Goal: Find specific page/section: Find specific page/section

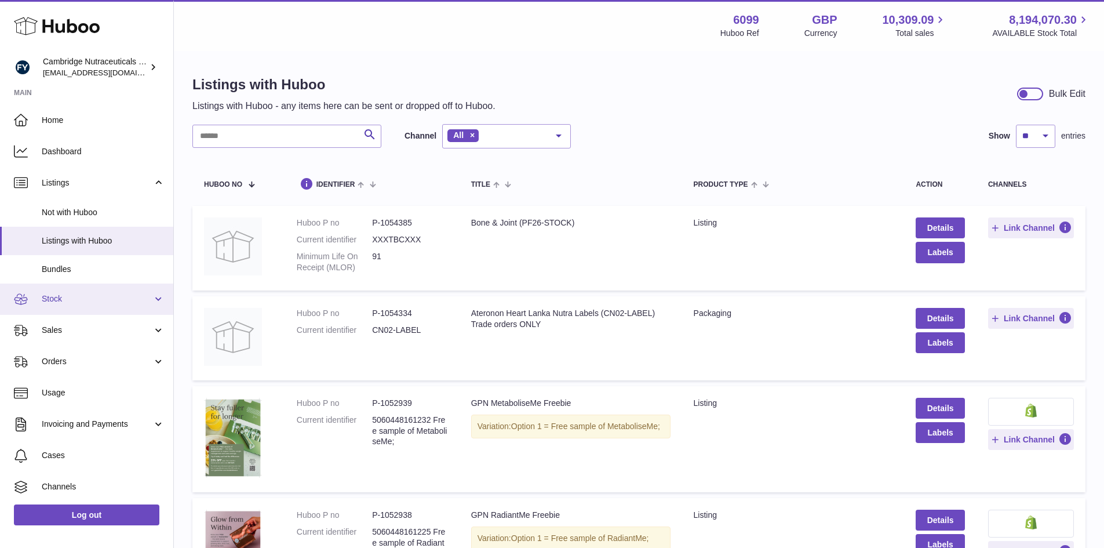
click at [70, 301] on span "Stock" at bounding box center [97, 298] width 111 height 11
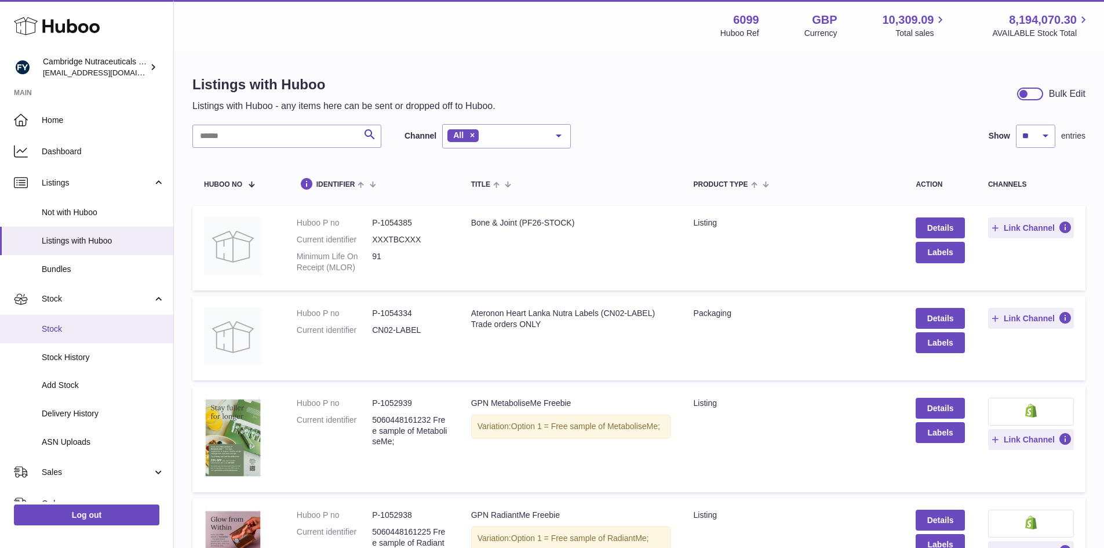
click at [66, 336] on link "Stock" at bounding box center [86, 329] width 173 height 28
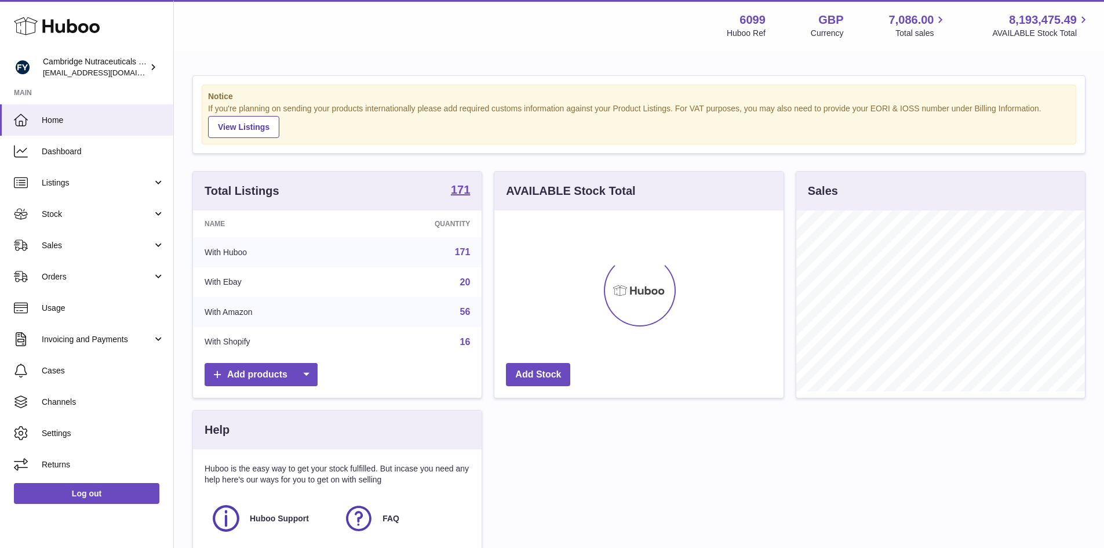
scroll to position [181, 289]
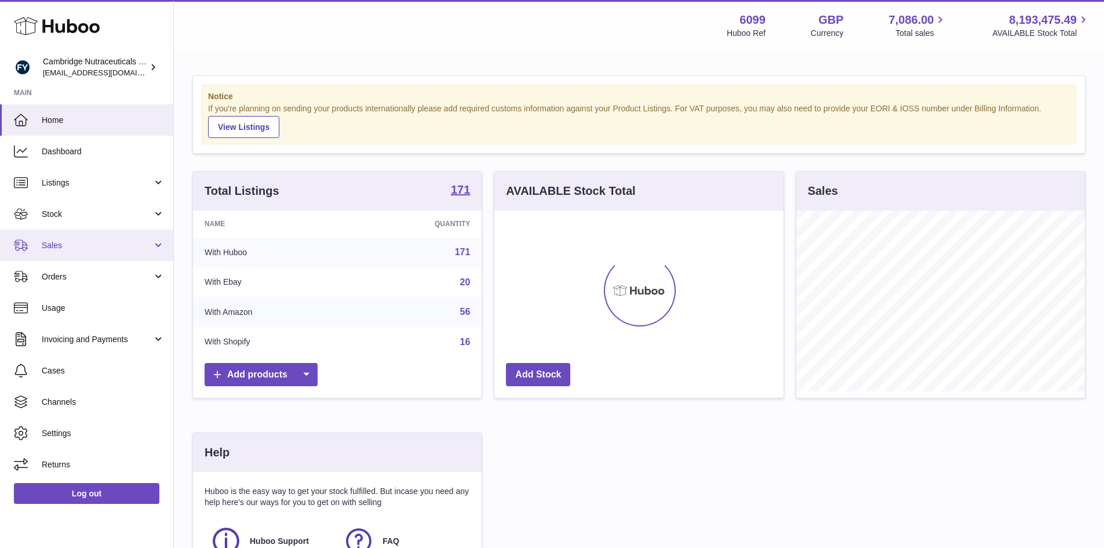
click at [72, 245] on span "Sales" at bounding box center [97, 245] width 111 height 11
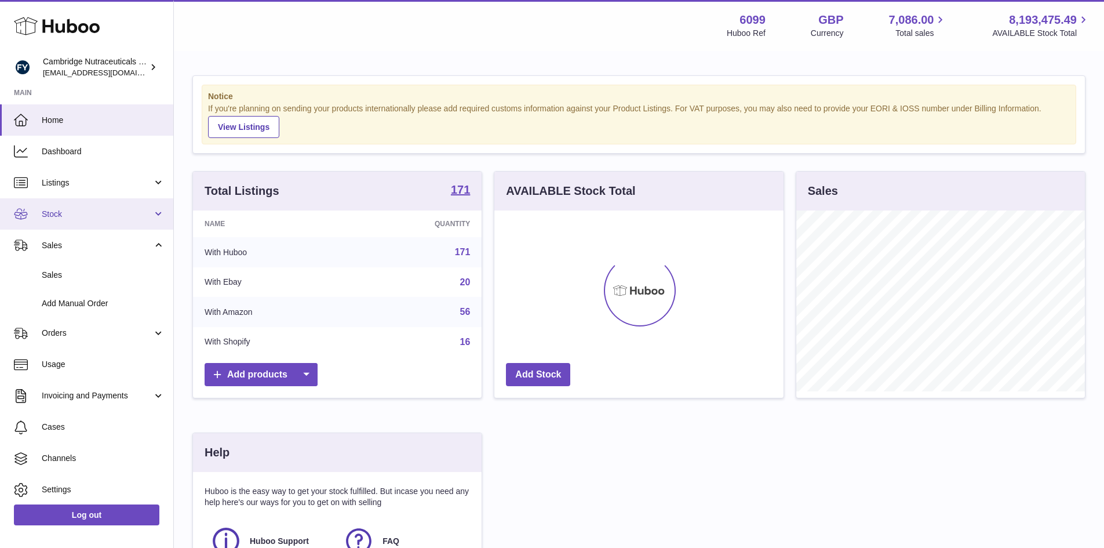
click at [78, 208] on link "Stock" at bounding box center [86, 213] width 173 height 31
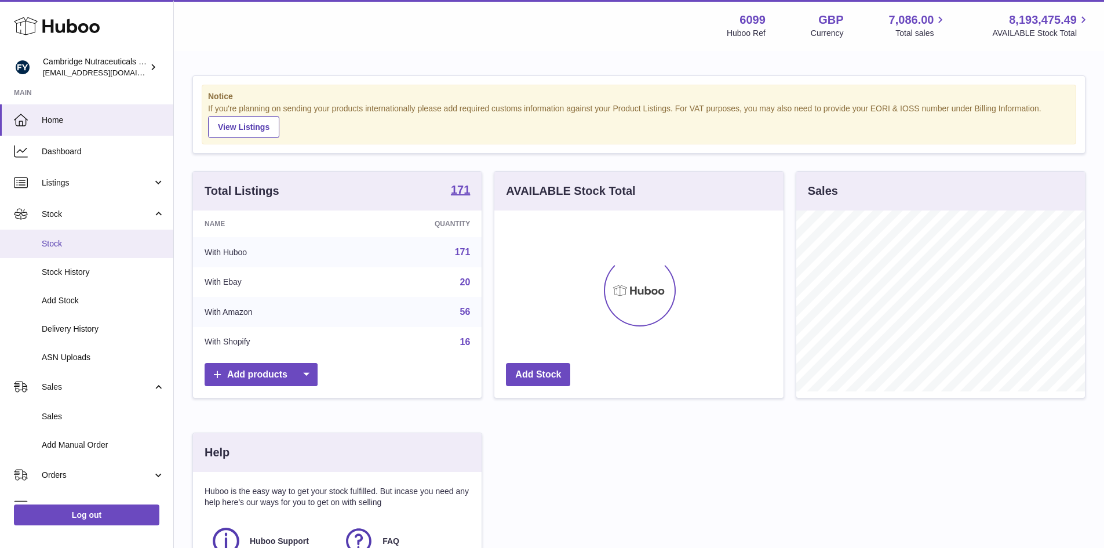
click at [67, 245] on span "Stock" at bounding box center [103, 243] width 123 height 11
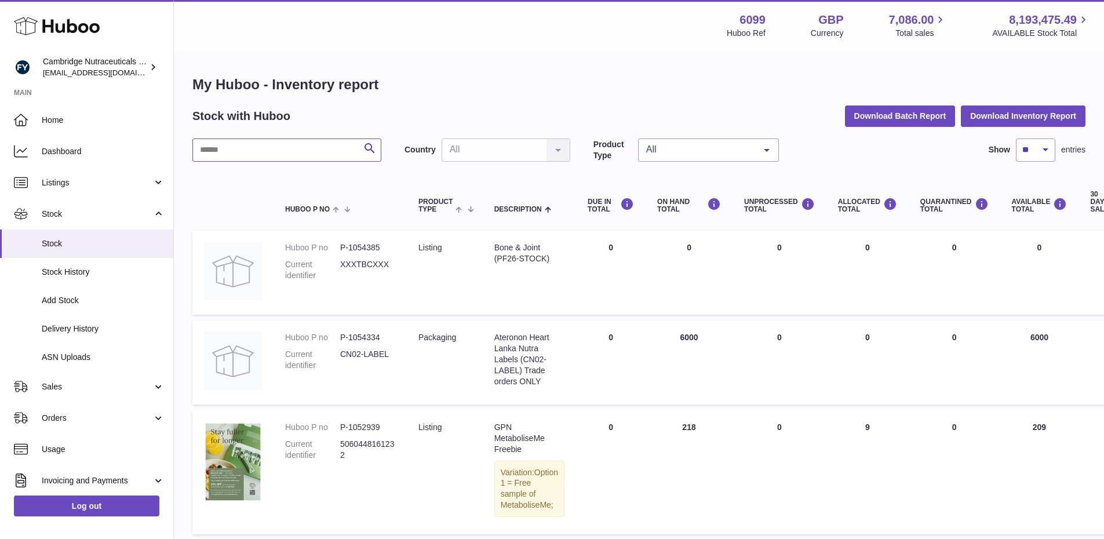
click at [253, 148] on input "text" at bounding box center [286, 150] width 189 height 23
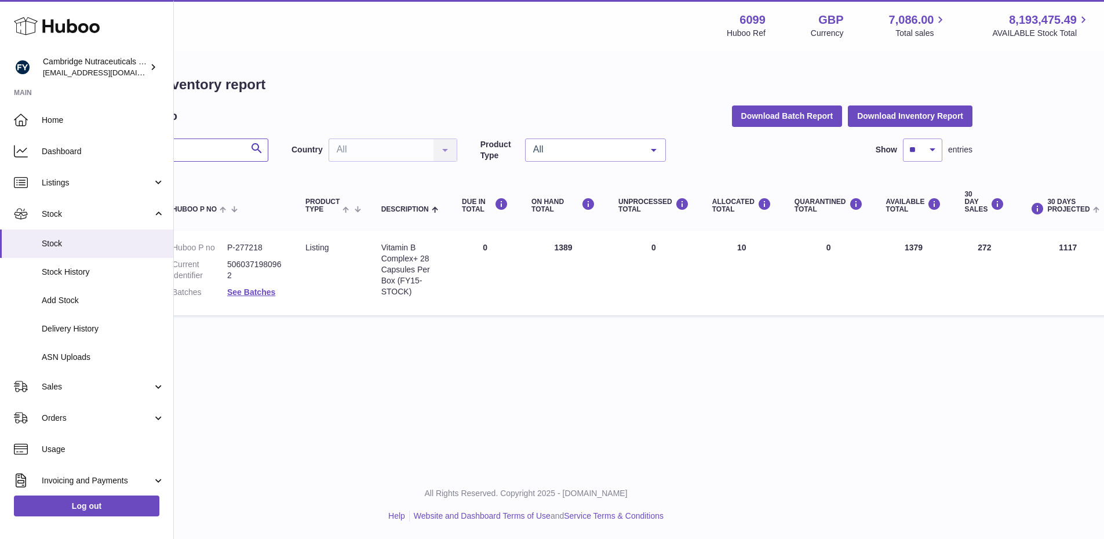
scroll to position [0, 111]
type input "****"
